Goal: Information Seeking & Learning: Check status

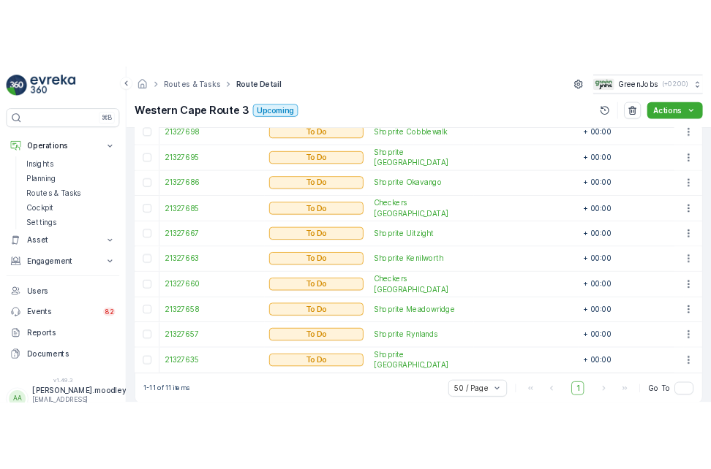
scroll to position [515, 0]
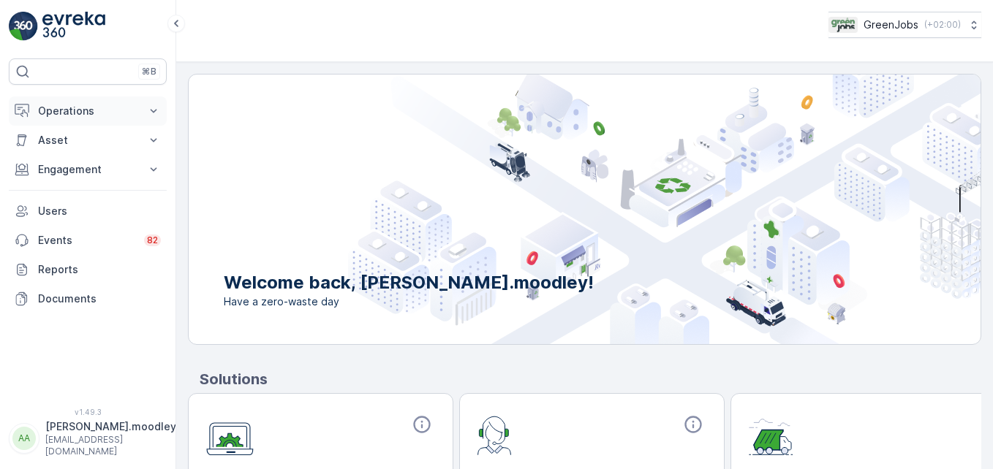
click at [156, 111] on icon at bounding box center [153, 111] width 15 height 15
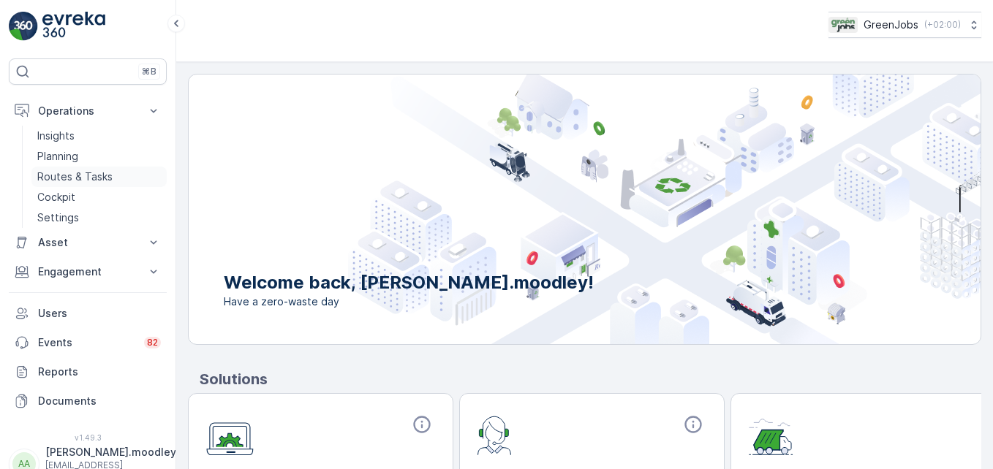
click at [83, 177] on p "Routes & Tasks" at bounding box center [74, 177] width 75 height 15
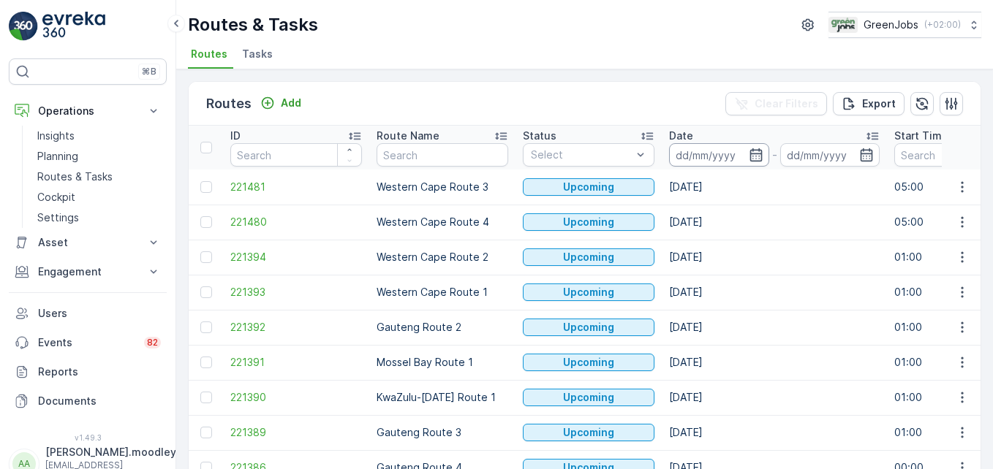
click at [701, 156] on input at bounding box center [719, 154] width 100 height 23
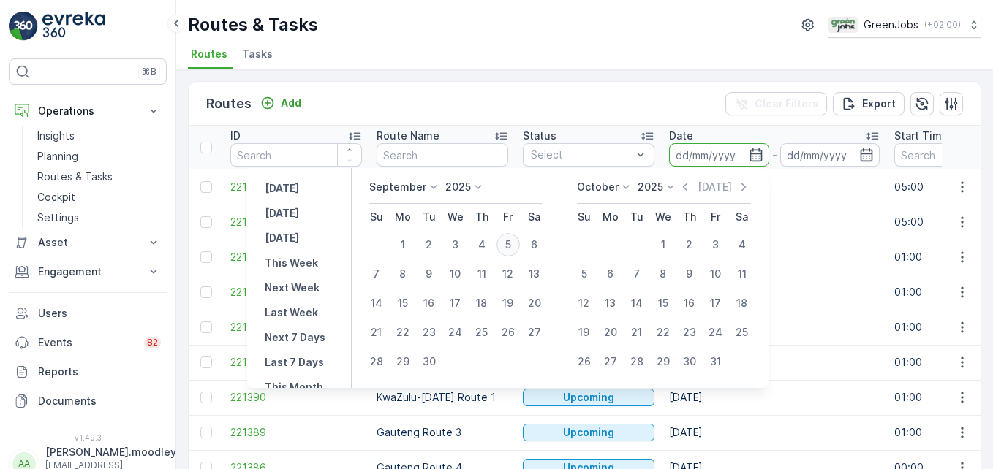
click at [510, 240] on div "5" at bounding box center [507, 244] width 23 height 23
type input "[DATE]"
click at [510, 240] on div "5" at bounding box center [507, 244] width 23 height 23
type input "[DATE]"
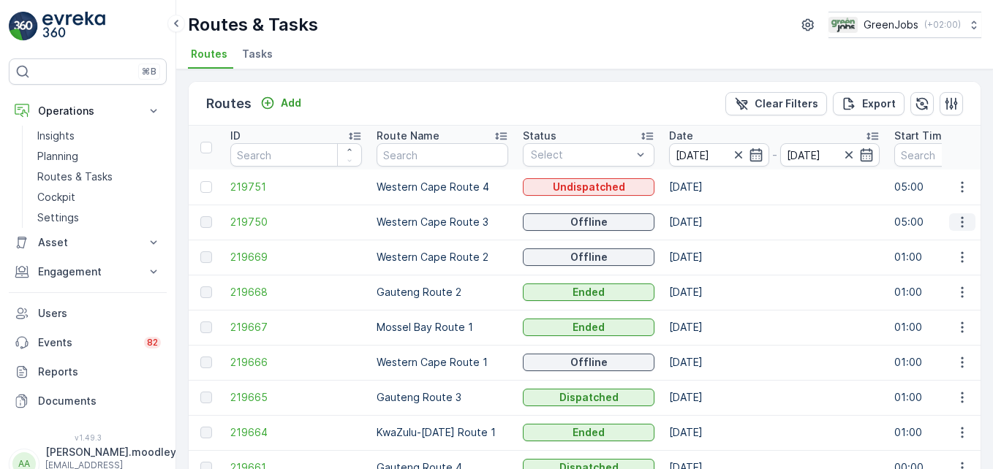
click at [710, 225] on icon "button" at bounding box center [962, 222] width 15 height 15
click at [710, 241] on span "See More Details" at bounding box center [928, 244] width 85 height 15
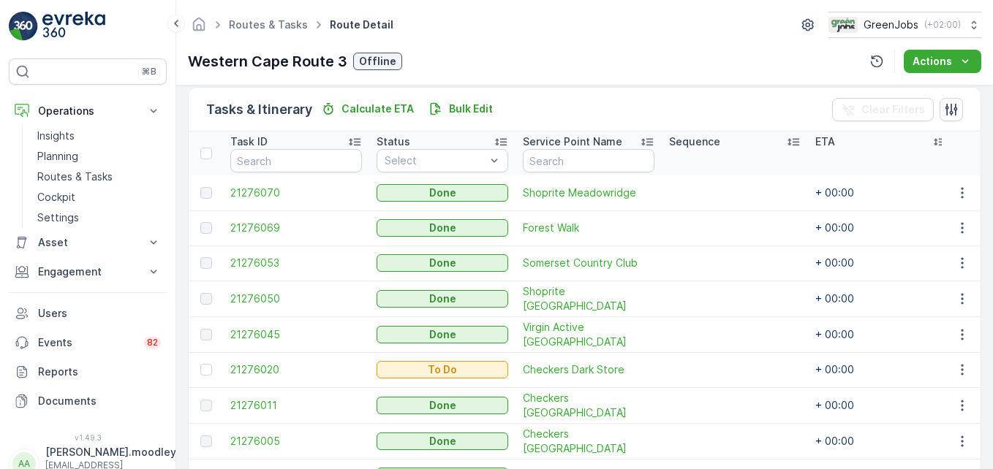
scroll to position [439, 0]
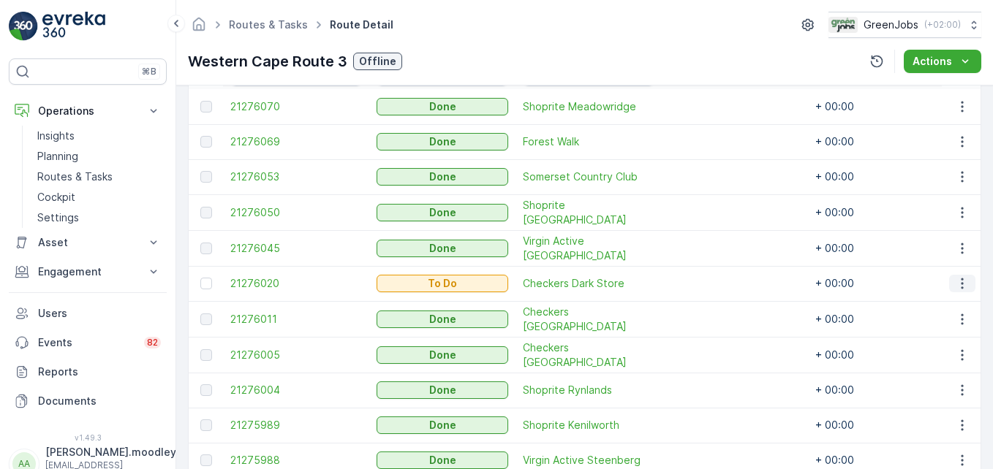
click at [710, 282] on icon "button" at bounding box center [962, 283] width 15 height 15
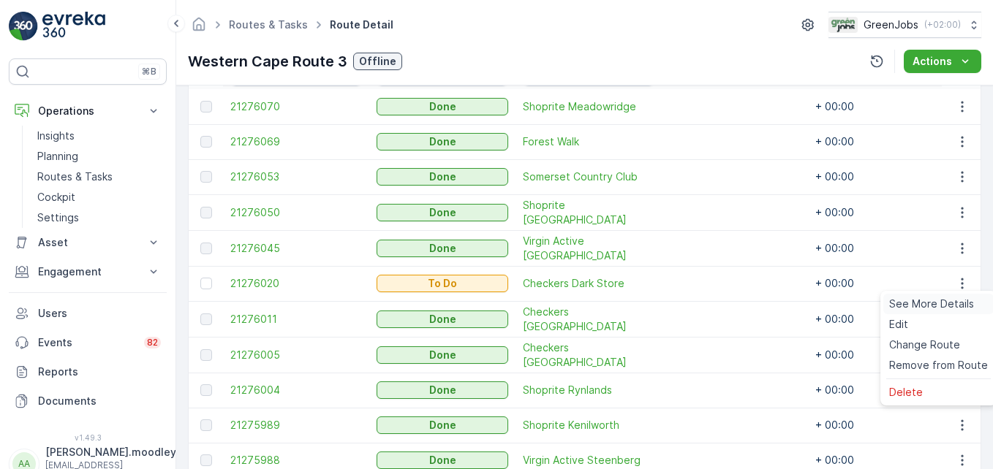
click at [710, 303] on span "See More Details" at bounding box center [931, 304] width 85 height 15
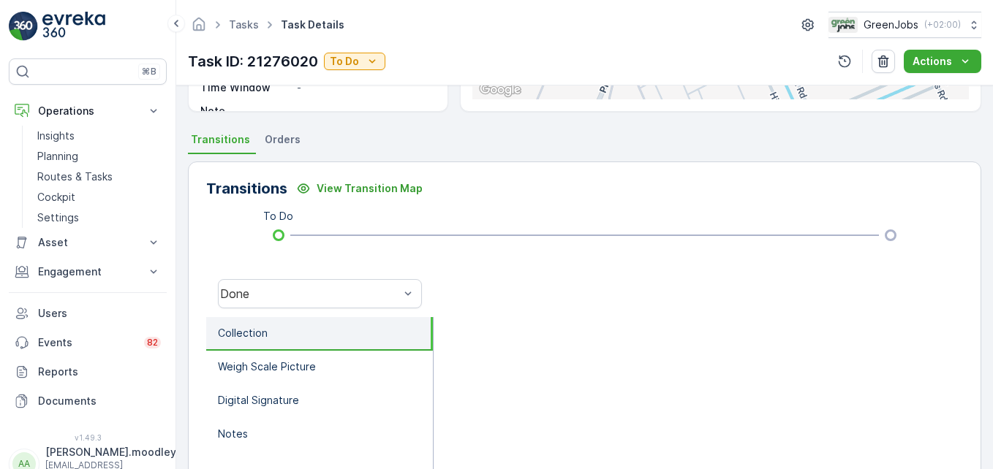
scroll to position [292, 0]
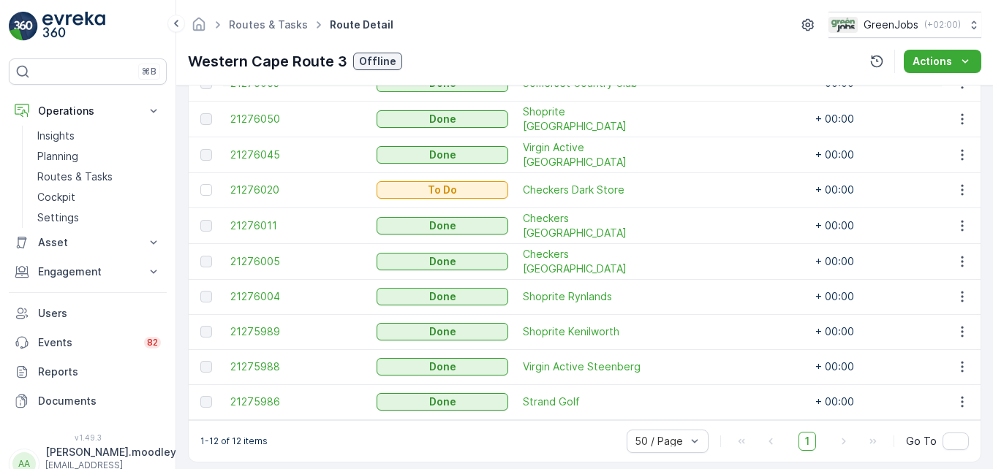
scroll to position [550, 0]
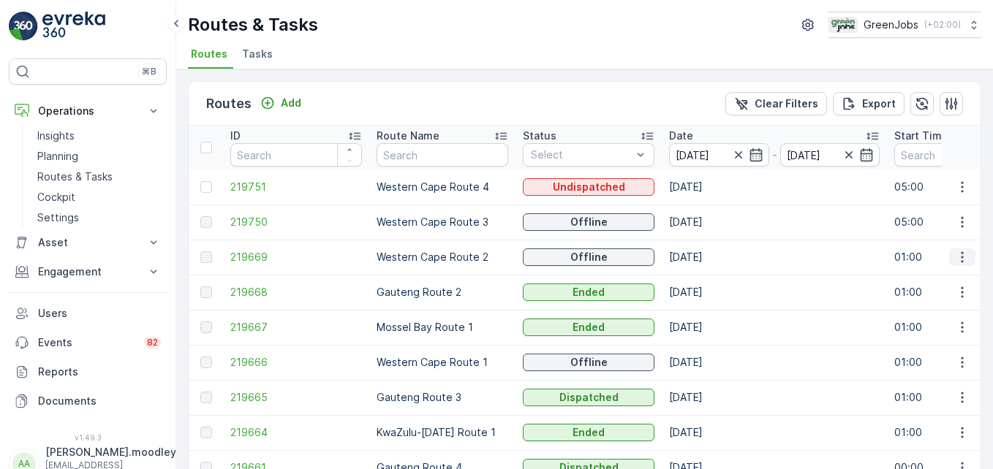
click at [710, 255] on icon "button" at bounding box center [962, 257] width 15 height 15
click at [710, 277] on span "See More Details" at bounding box center [928, 279] width 85 height 15
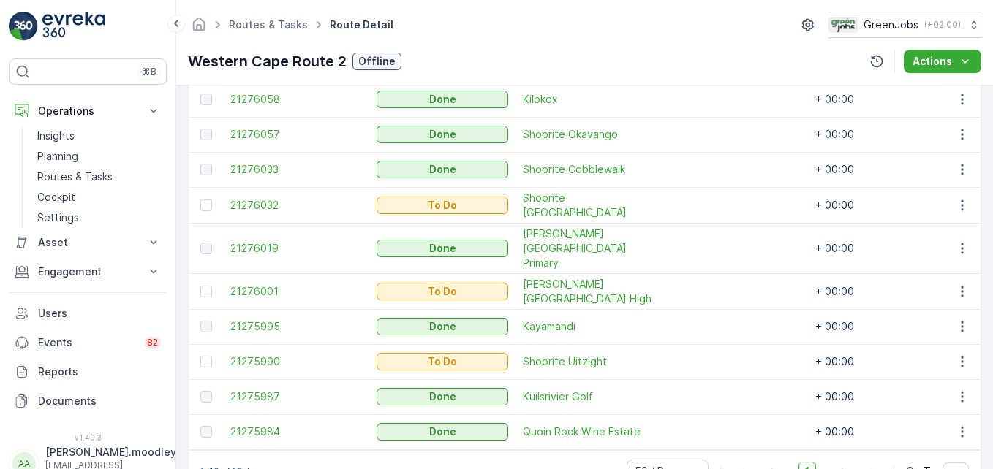
scroll to position [479, 0]
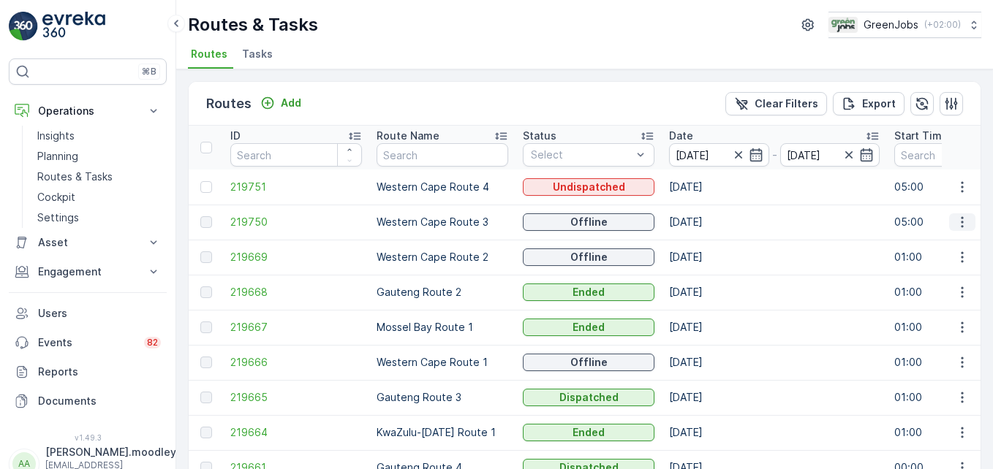
click at [710, 222] on icon "button" at bounding box center [962, 222] width 15 height 15
click at [710, 243] on span "See More Details" at bounding box center [928, 244] width 85 height 15
